Goal: Find specific page/section: Find specific page/section

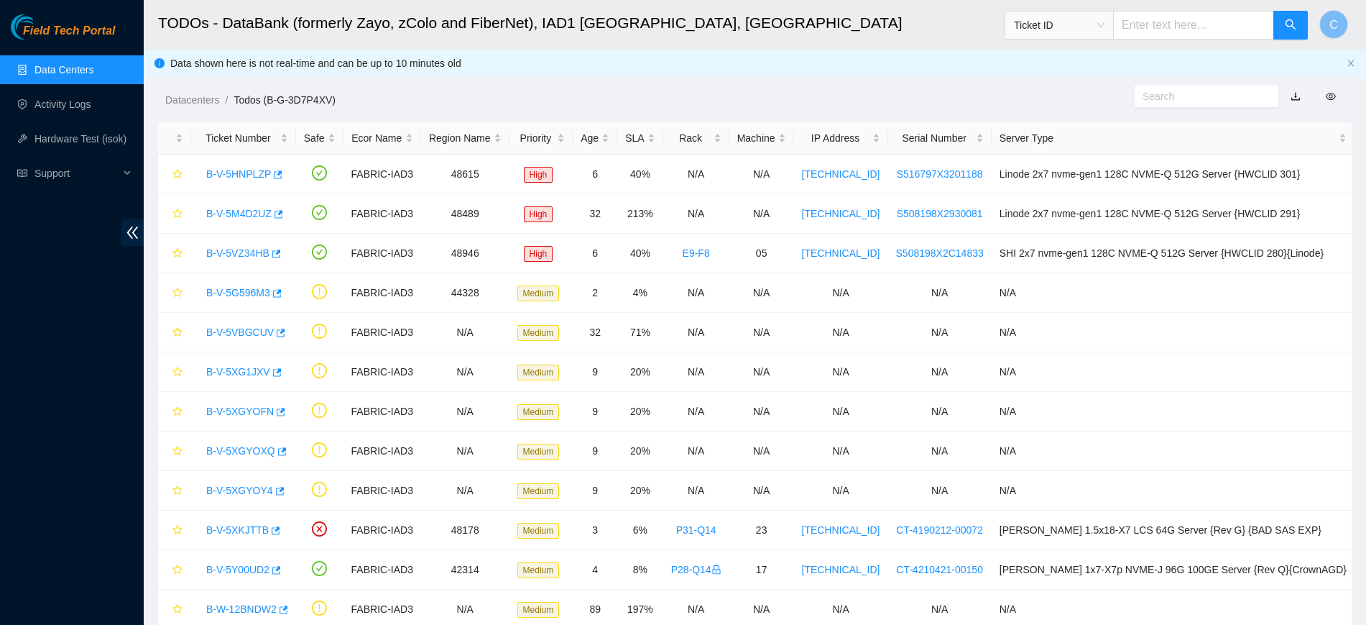
scroll to position [195, 0]
click at [82, 65] on link "Data Centers" at bounding box center [63, 69] width 59 height 11
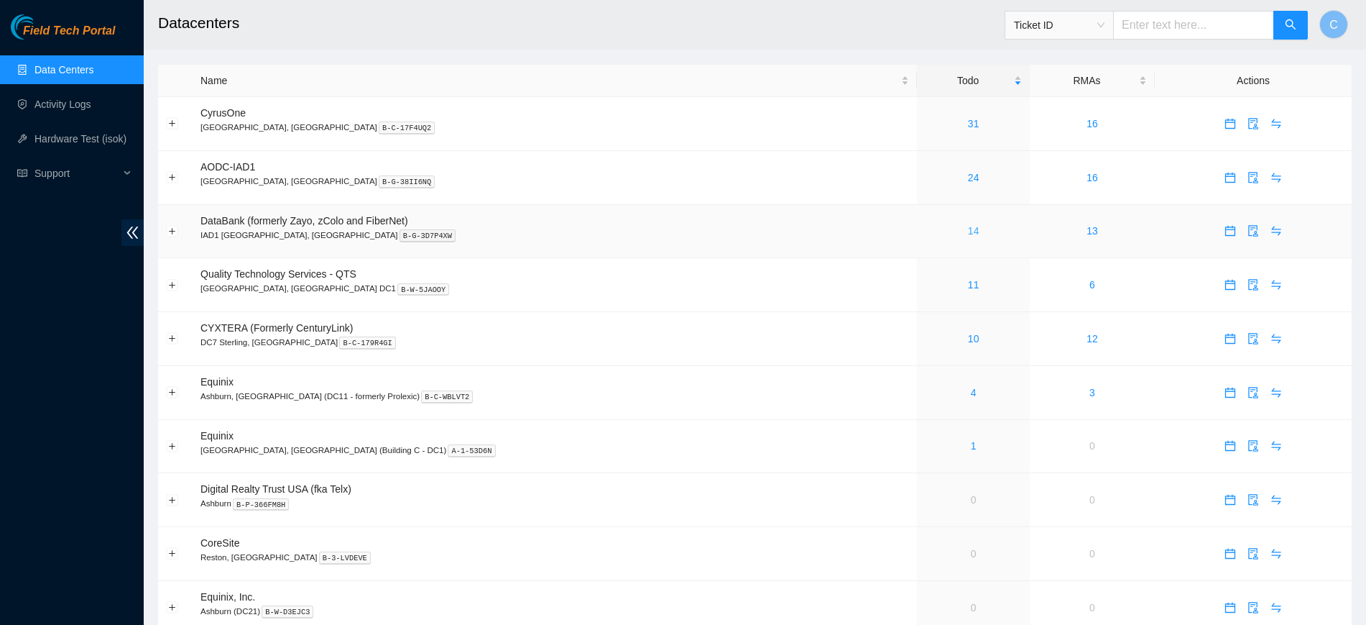
click at [968, 225] on link "14" at bounding box center [973, 230] width 11 height 11
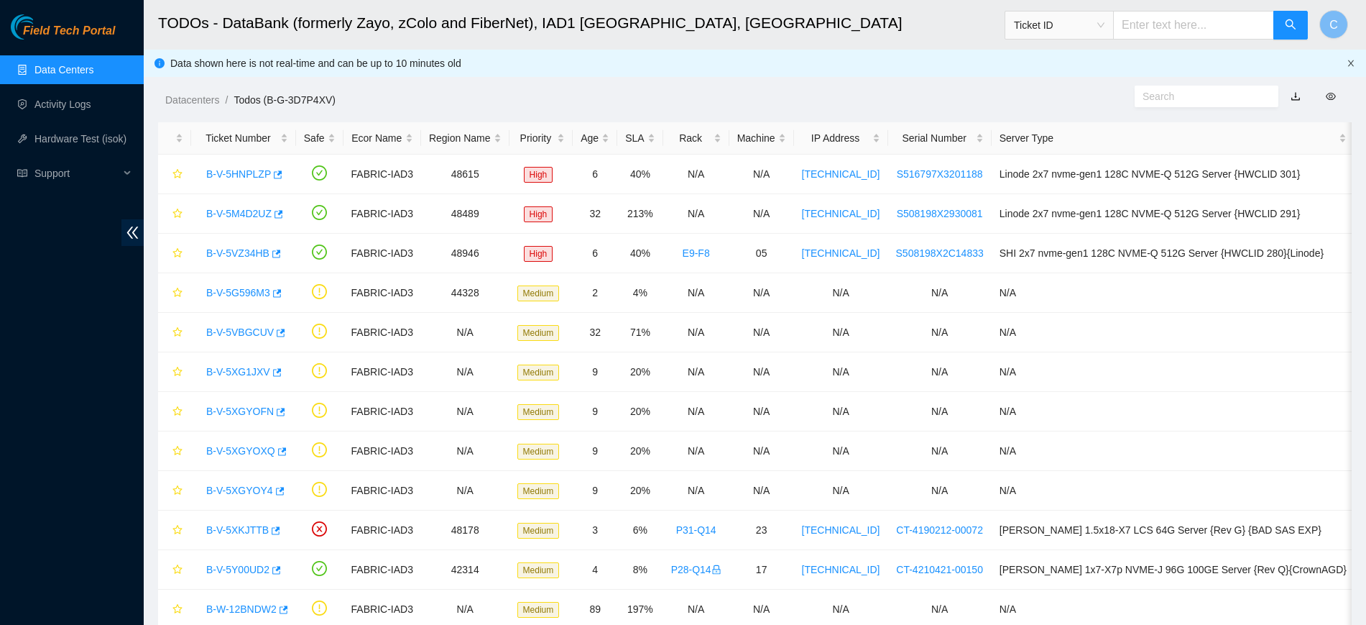
click at [1350, 67] on icon "close" at bounding box center [1351, 63] width 9 height 9
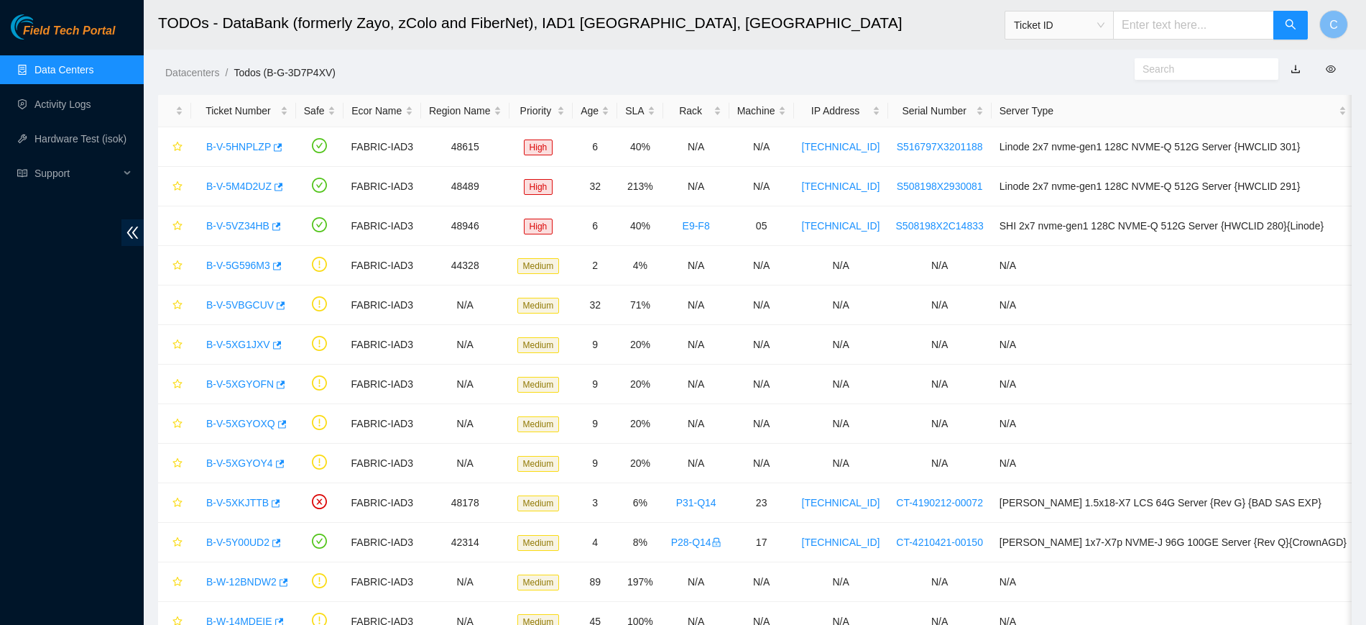
click at [44, 64] on link "Data Centers" at bounding box center [63, 69] width 59 height 11
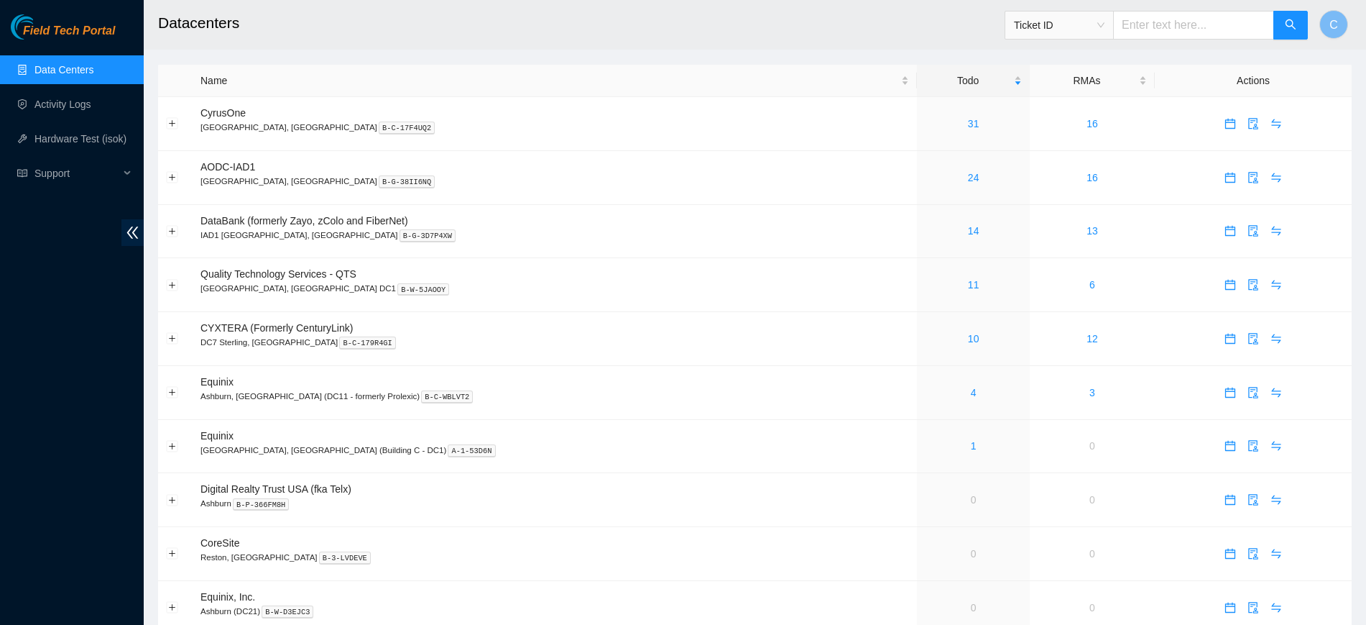
click at [237, 19] on h2 "Datacenters" at bounding box center [626, 23] width 936 height 46
click at [289, 24] on h2 "Datacenters" at bounding box center [626, 23] width 936 height 46
click at [219, 21] on h2 "Datacenters" at bounding box center [626, 23] width 936 height 46
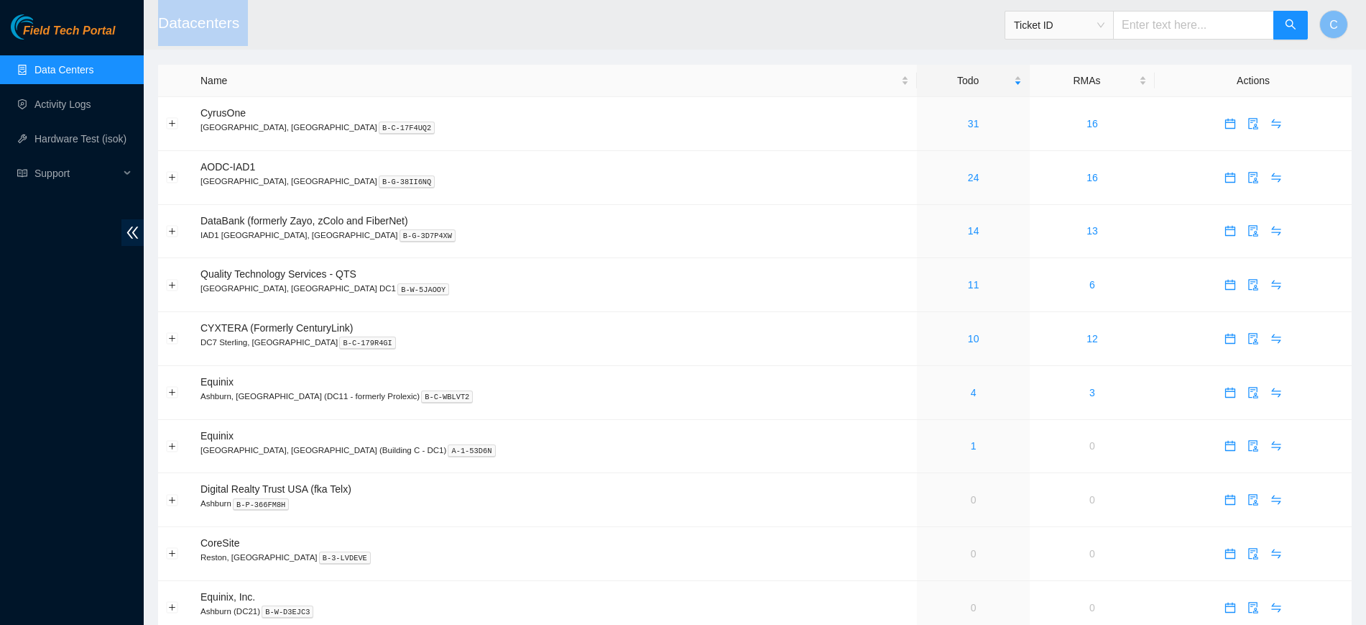
click at [219, 21] on h2 "Datacenters" at bounding box center [626, 23] width 936 height 46
click at [349, 6] on h2 "Datacenters" at bounding box center [626, 23] width 936 height 46
